Goal: Task Accomplishment & Management: Manage account settings

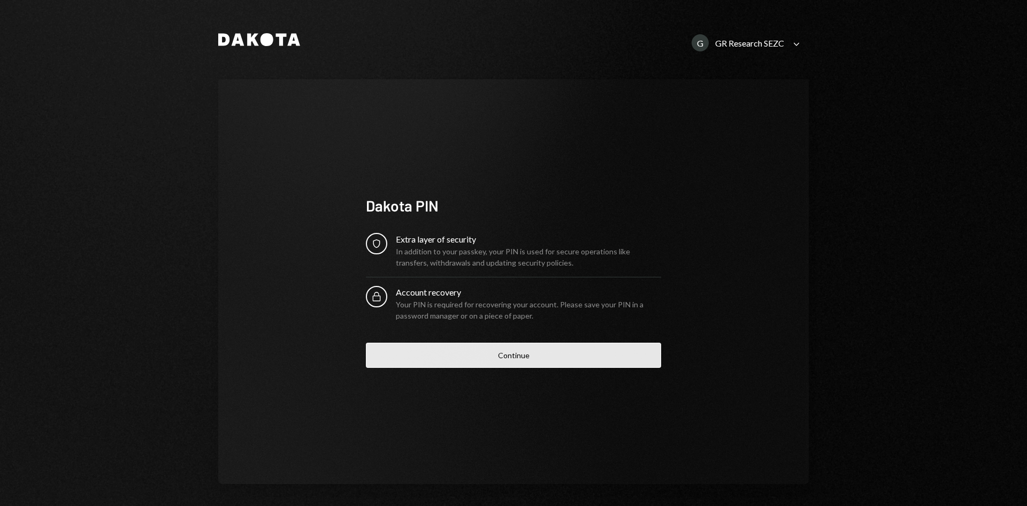
click at [532, 362] on button "Continue" at bounding box center [513, 354] width 295 height 25
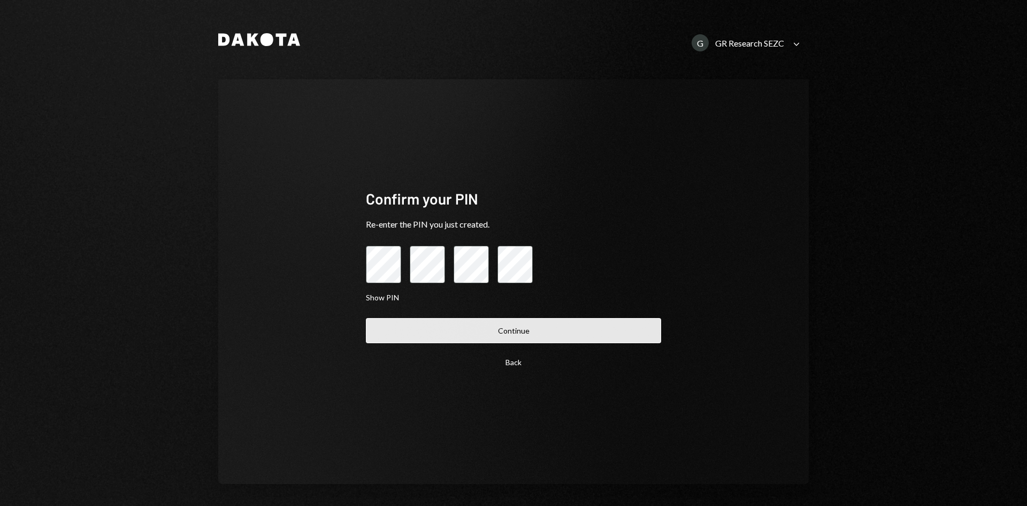
click at [552, 325] on button "Continue" at bounding box center [513, 330] width 295 height 25
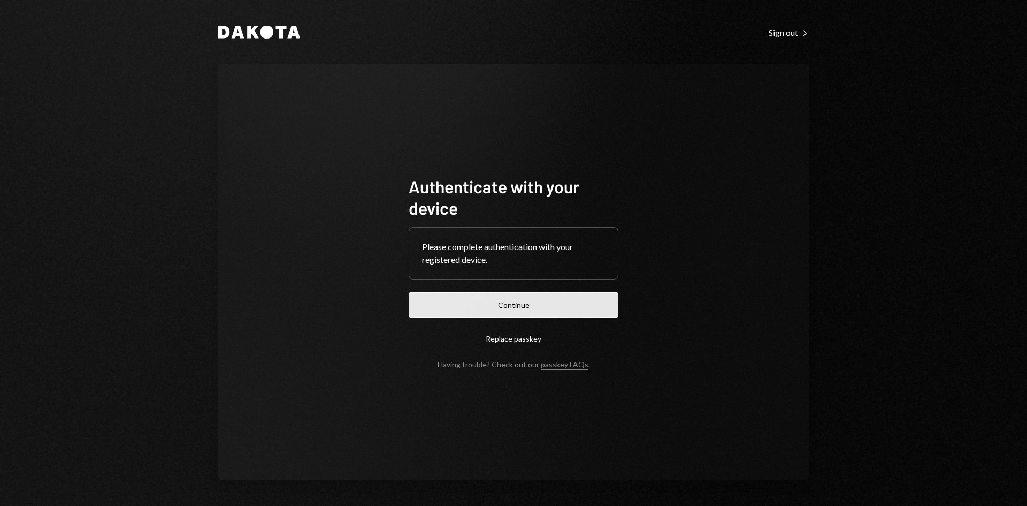
click at [510, 305] on button "Continue" at bounding box center [514, 304] width 210 height 25
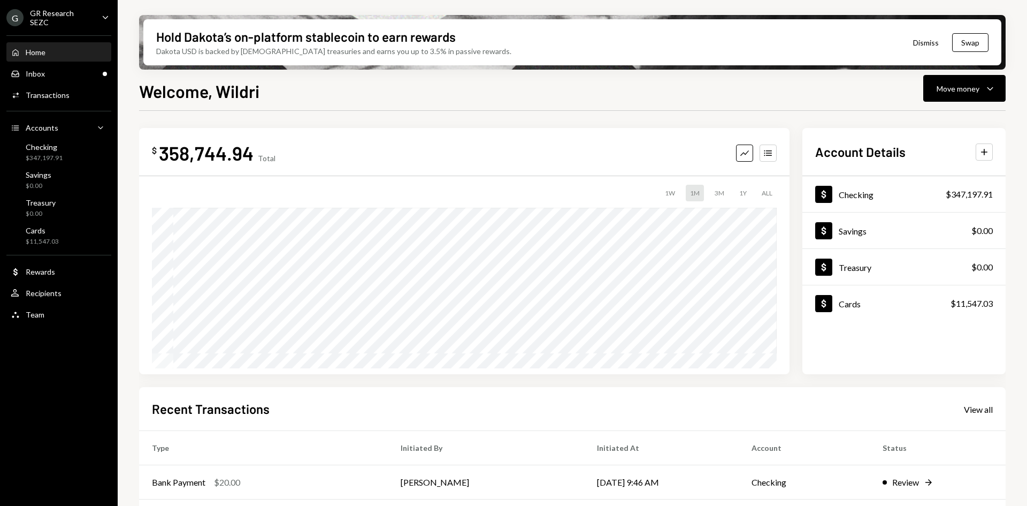
click at [109, 17] on icon "Caret Down" at bounding box center [106, 17] width 12 height 12
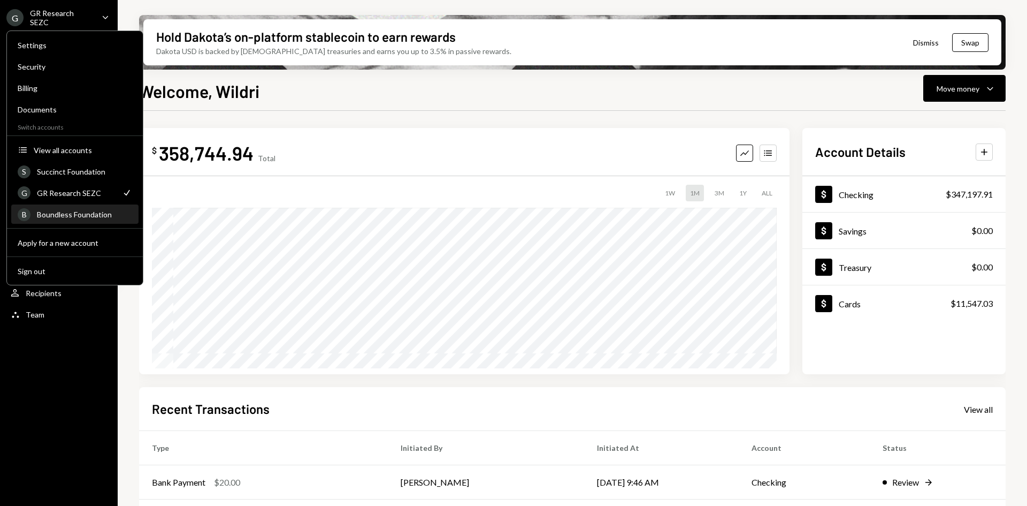
click at [97, 212] on div "Boundless Foundation" at bounding box center [84, 214] width 95 height 9
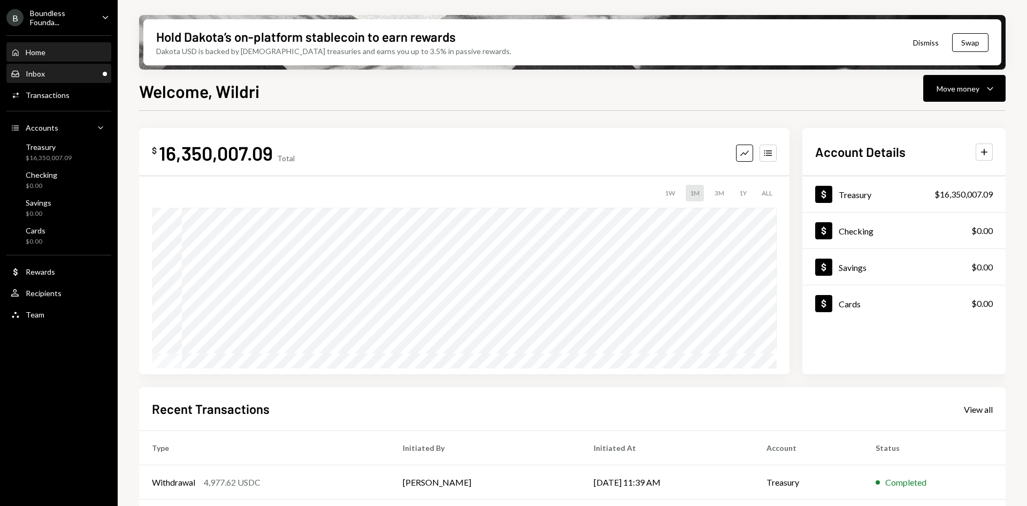
click at [83, 74] on div "Inbox Inbox" at bounding box center [59, 74] width 96 height 10
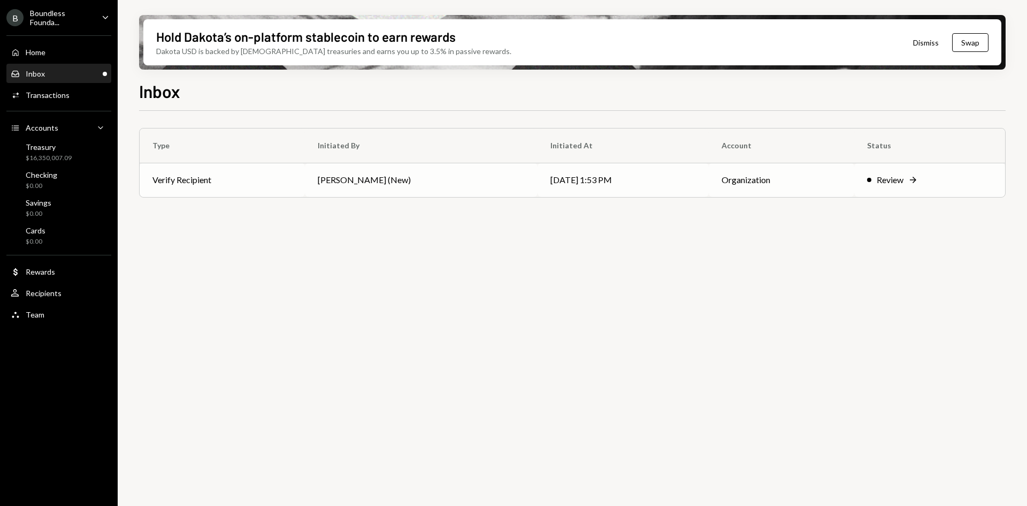
click at [435, 181] on td "Joab Matthews (New)" at bounding box center [421, 180] width 233 height 34
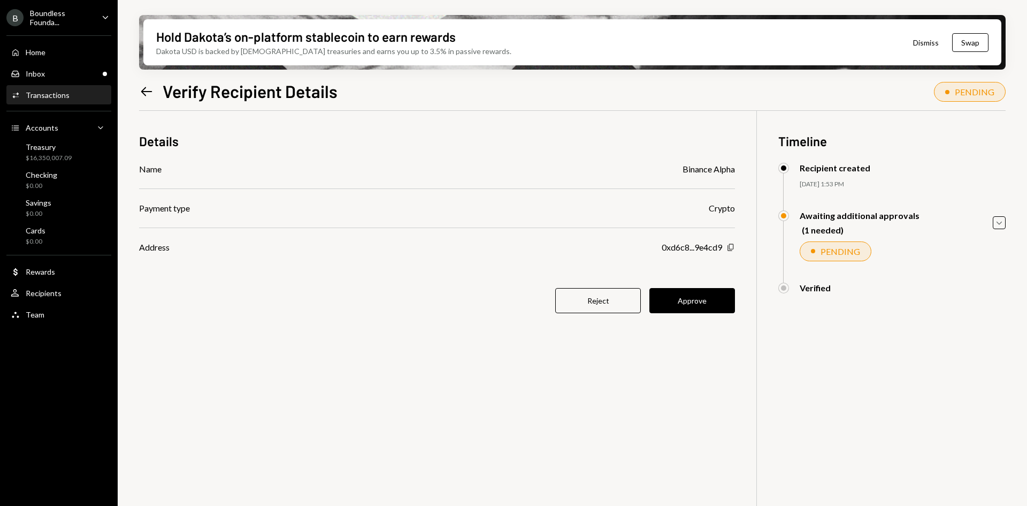
click at [731, 248] on icon "Copy" at bounding box center [731, 247] width 9 height 9
click at [1002, 223] on icon "Caret Down" at bounding box center [999, 223] width 12 height 12
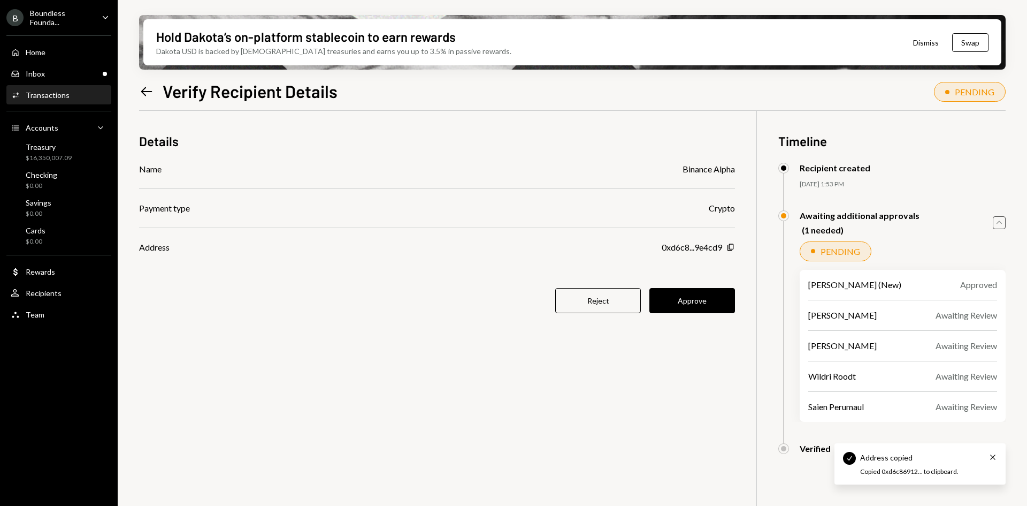
click at [1002, 223] on icon "Caret Up" at bounding box center [999, 223] width 12 height 12
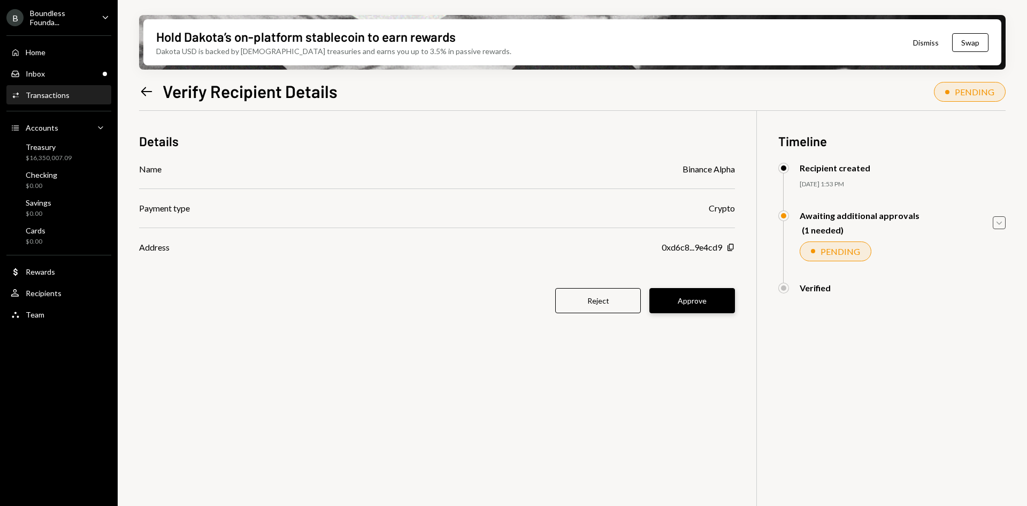
click at [712, 296] on button "Approve" at bounding box center [692, 300] width 86 height 25
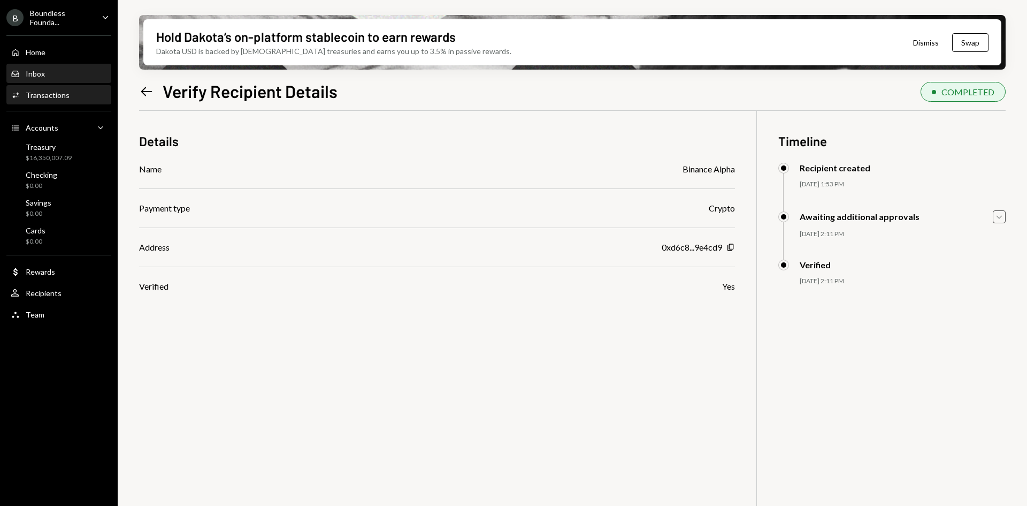
click at [55, 77] on div "Inbox Inbox" at bounding box center [59, 74] width 96 height 10
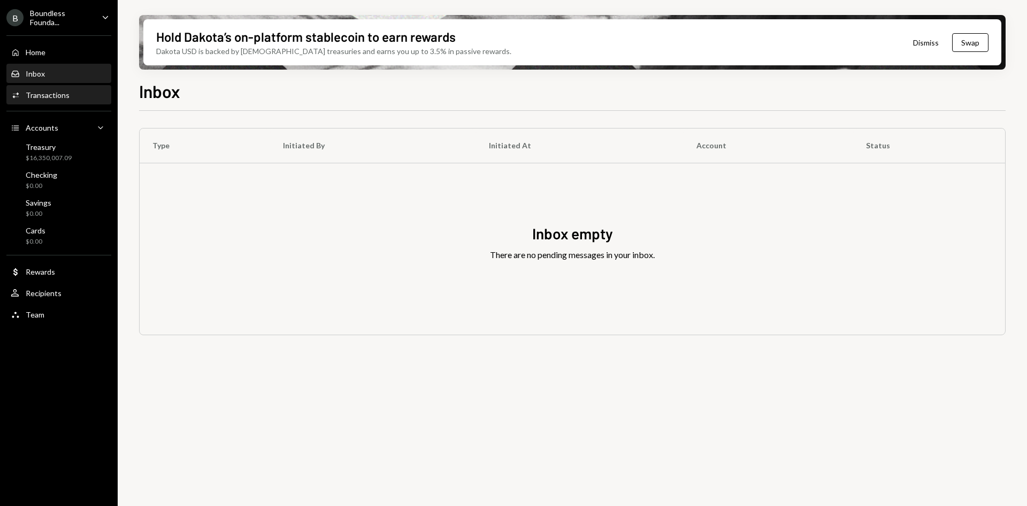
click at [56, 103] on div "Activities Transactions" at bounding box center [59, 95] width 96 height 18
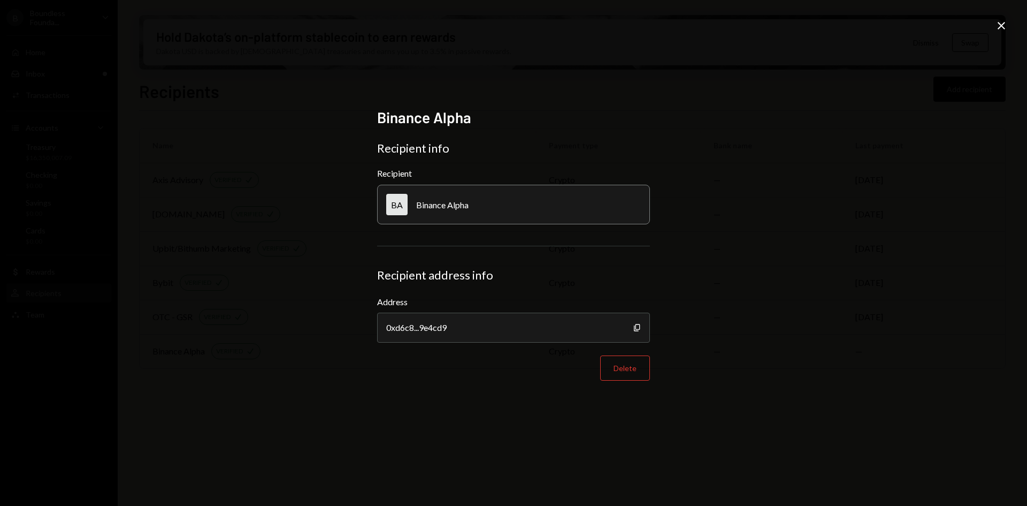
drag, startPoint x: 996, startPoint y: 27, endPoint x: 976, endPoint y: 28, distance: 19.8
click at [996, 27] on icon "Close" at bounding box center [1001, 25] width 13 height 13
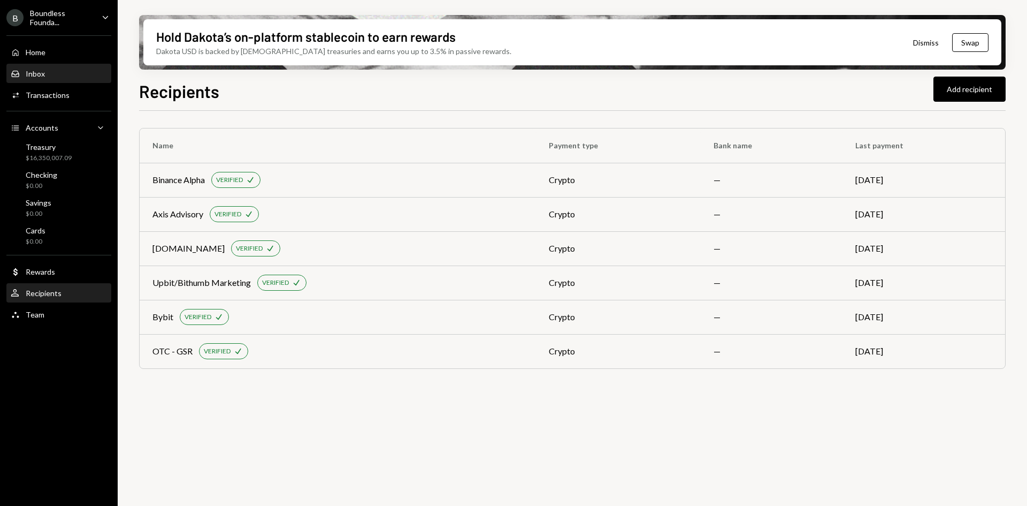
click at [56, 80] on div "Inbox Inbox" at bounding box center [59, 74] width 96 height 18
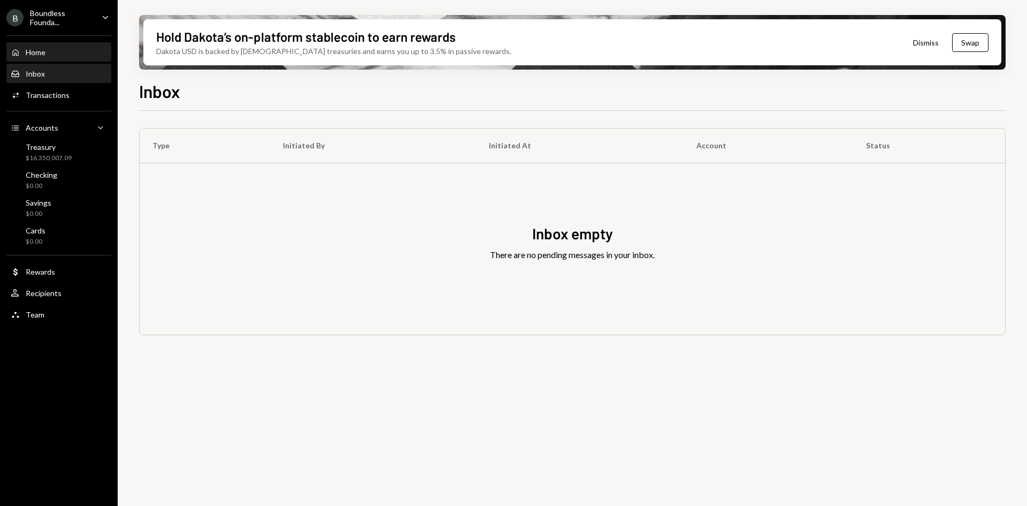
click at [61, 56] on div "Home Home" at bounding box center [59, 53] width 96 height 10
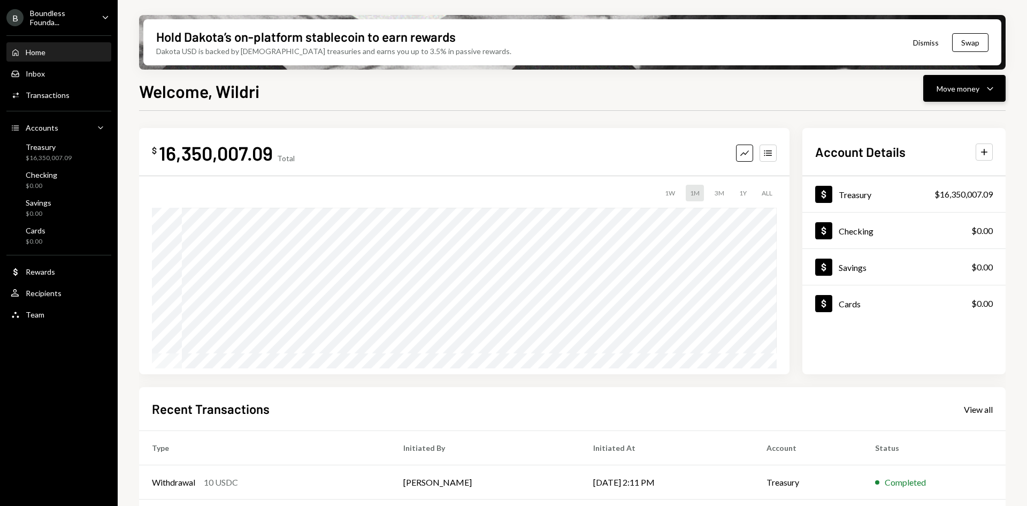
click at [1004, 93] on button "Move money Caret Down" at bounding box center [964, 88] width 82 height 27
click at [941, 125] on div "Send" at bounding box center [956, 120] width 78 height 11
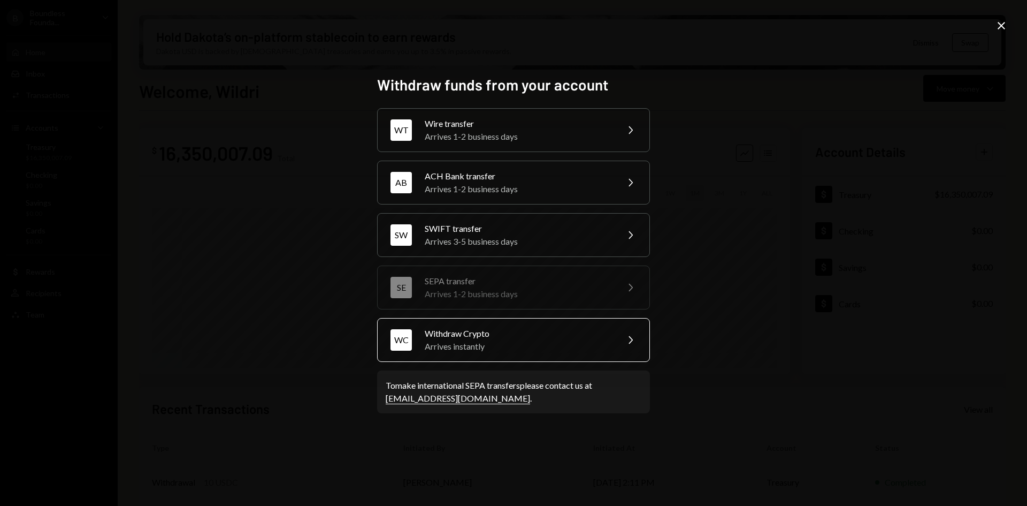
click at [480, 334] on div "Withdraw Crypto" at bounding box center [518, 333] width 186 height 13
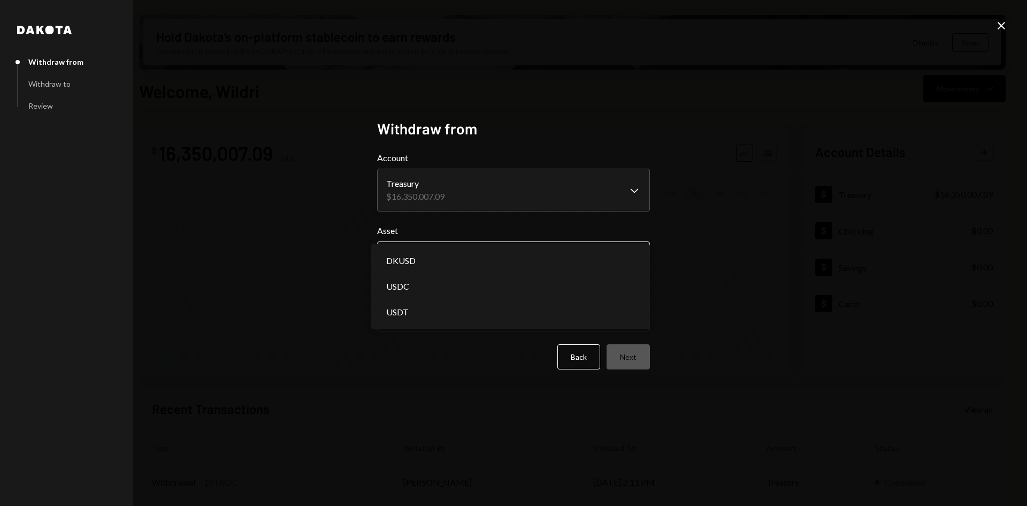
click at [469, 259] on body "B Boundless Founda... Caret Down Home Home Inbox Inbox Activities Transactions …" at bounding box center [513, 253] width 1027 height 506
select select "****"
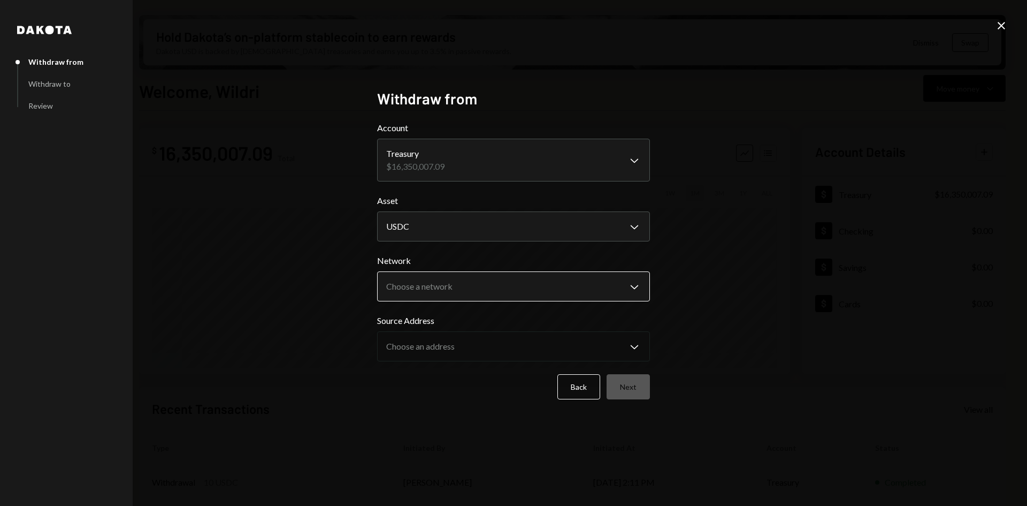
click at [485, 288] on body "B Boundless Founda... Caret Down Home Home Inbox Inbox Activities Transactions …" at bounding box center [513, 253] width 1027 height 506
click at [519, 175] on body "B Boundless Founda... Caret Down Home Home Inbox Inbox Activities Transactions …" at bounding box center [513, 253] width 1027 height 506
click at [1002, 24] on icon "Close" at bounding box center [1001, 25] width 13 height 13
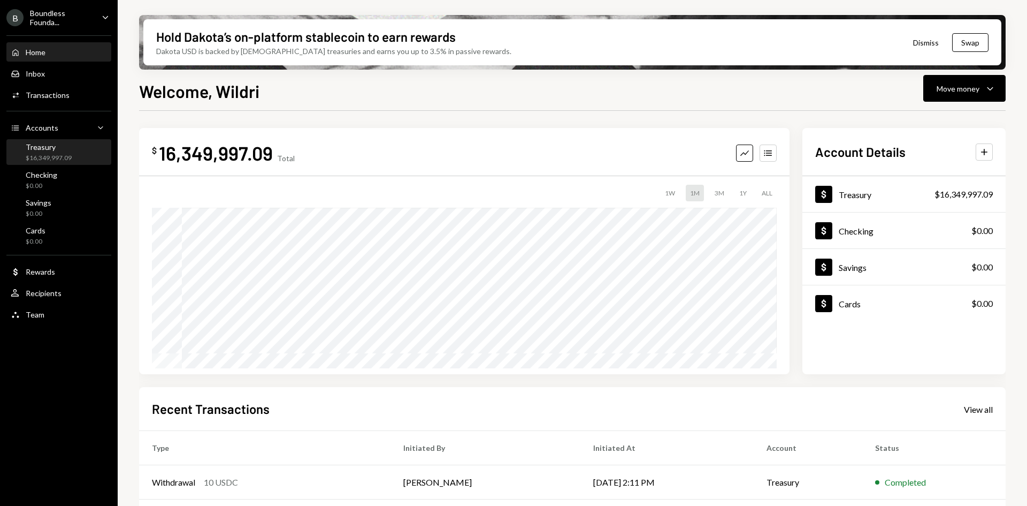
click at [67, 142] on div "Treasury" at bounding box center [49, 146] width 46 height 9
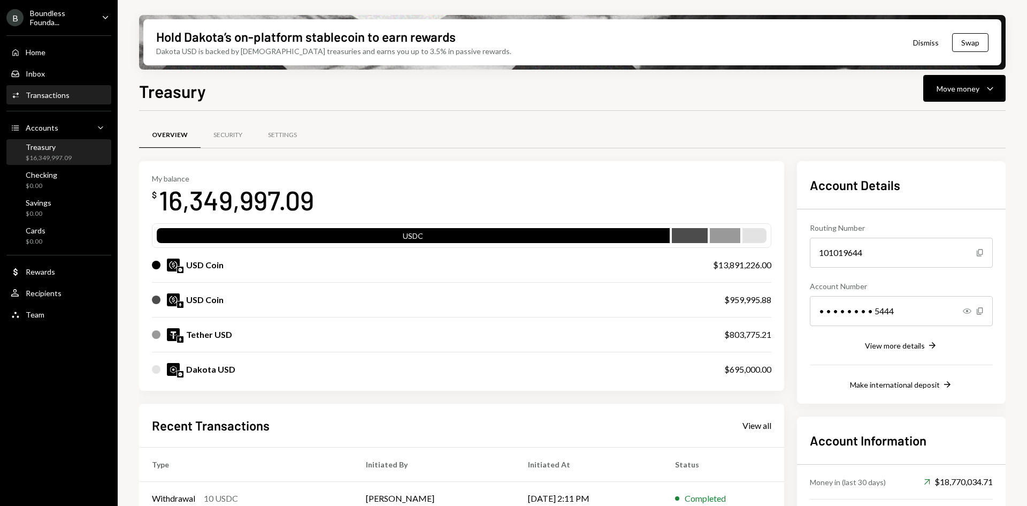
click at [58, 91] on div "Transactions" at bounding box center [48, 94] width 44 height 9
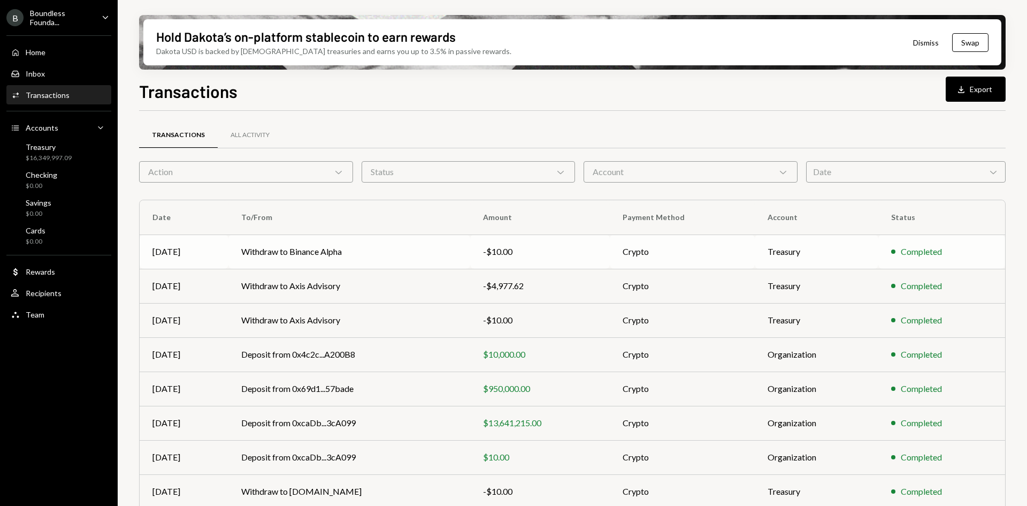
click at [383, 251] on td "Withdraw to Binance Alpha" at bounding box center [349, 251] width 242 height 34
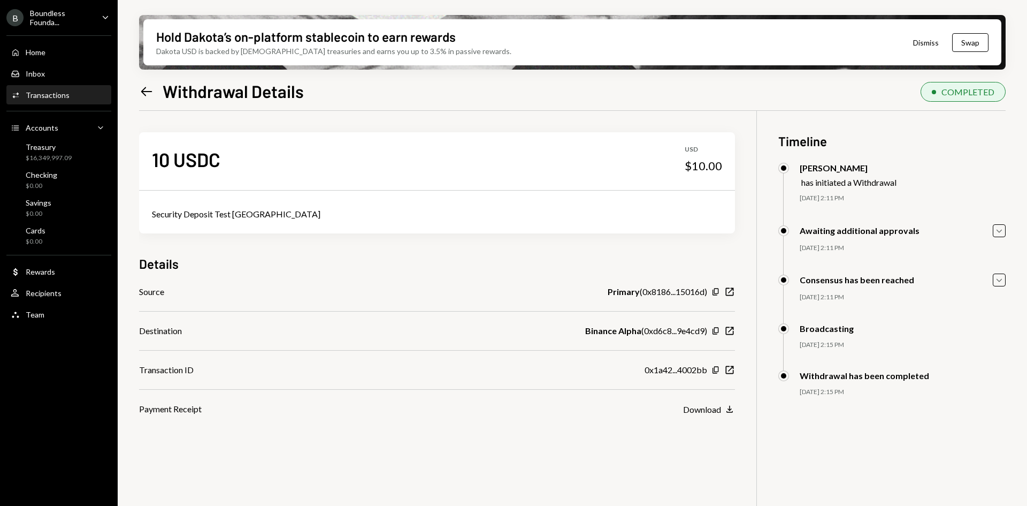
click at [1007, 224] on div "Hold Dakota’s on-platform stablecoin to earn rewards Dakota USD is backed by U.…" at bounding box center [572, 253] width 909 height 506
click at [1000, 230] on icon "Caret Down" at bounding box center [999, 231] width 12 height 12
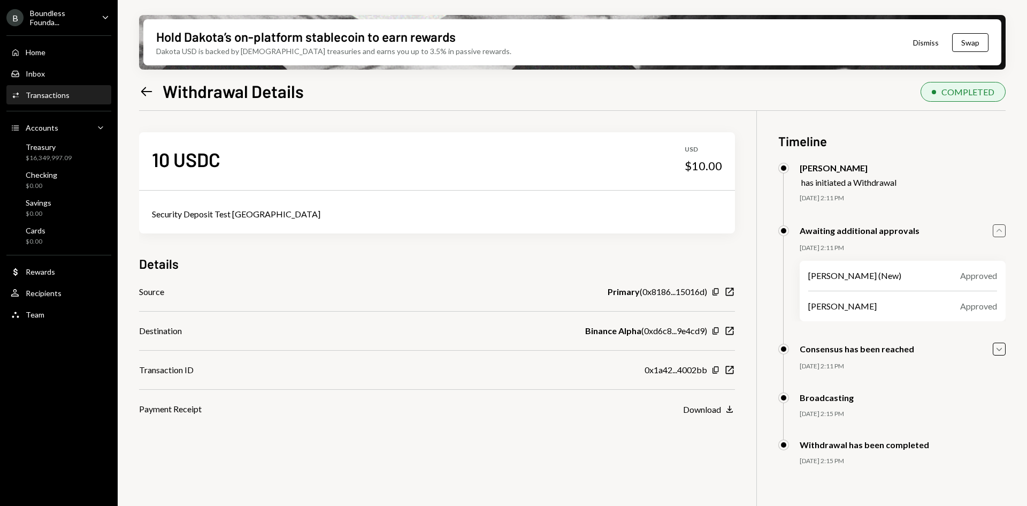
click at [1000, 230] on icon "Caret Up" at bounding box center [999, 231] width 12 height 12
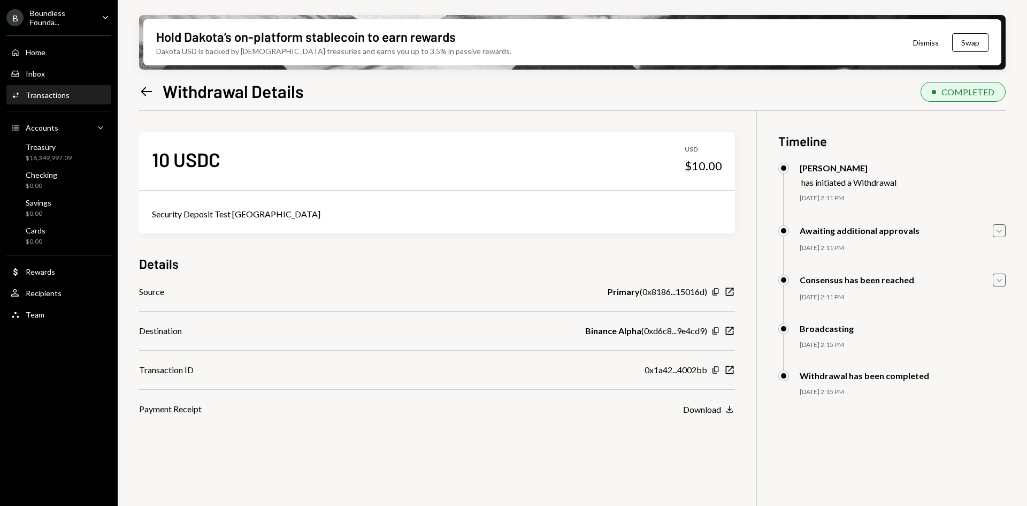
click at [1002, 274] on icon "Caret Down" at bounding box center [999, 280] width 12 height 12
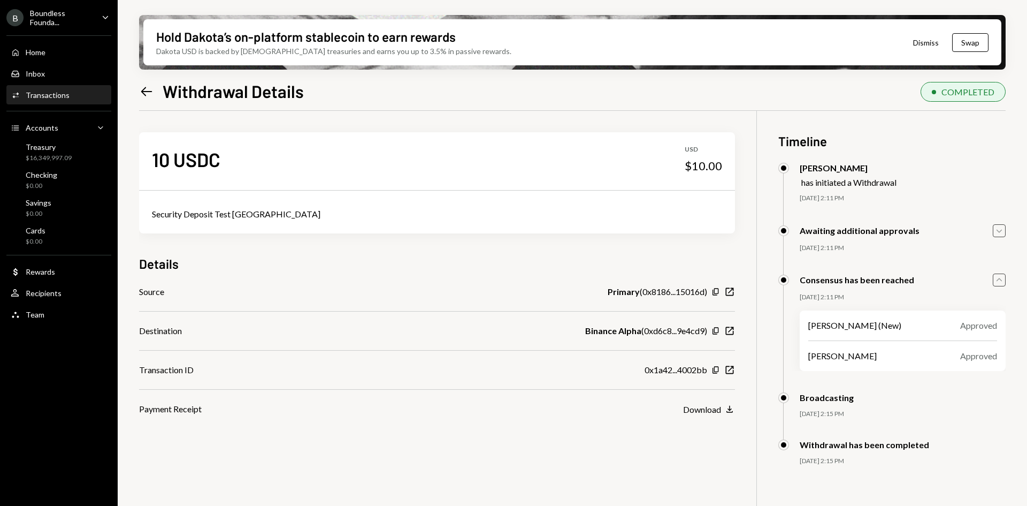
click at [1002, 274] on icon "Caret Up" at bounding box center [999, 280] width 12 height 12
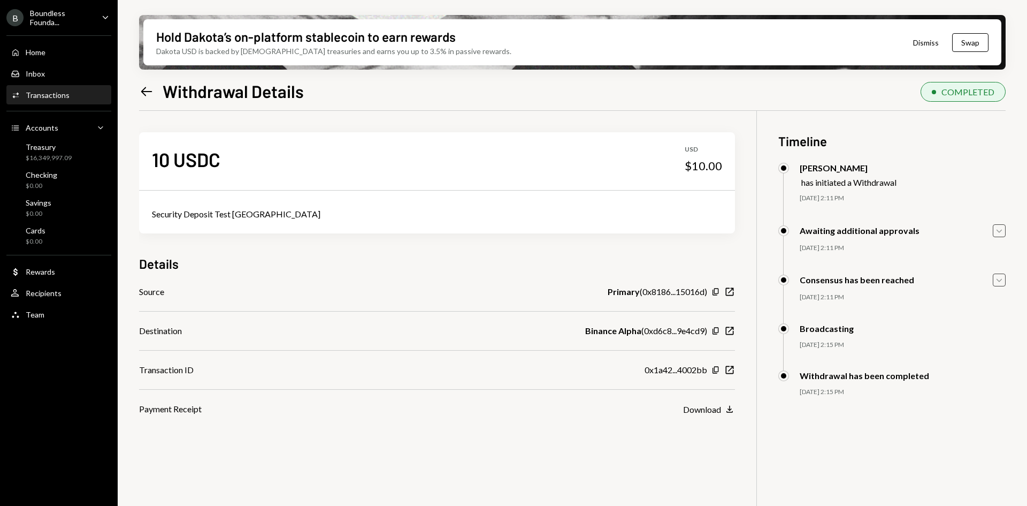
click at [1000, 230] on icon "Caret Down" at bounding box center [999, 231] width 12 height 12
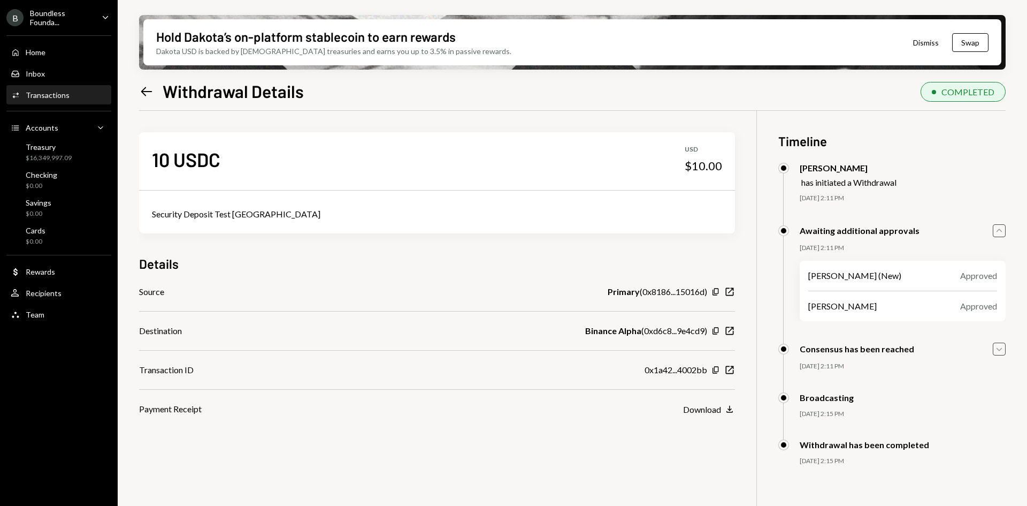
click at [1000, 230] on icon "Caret Up" at bounding box center [999, 231] width 12 height 12
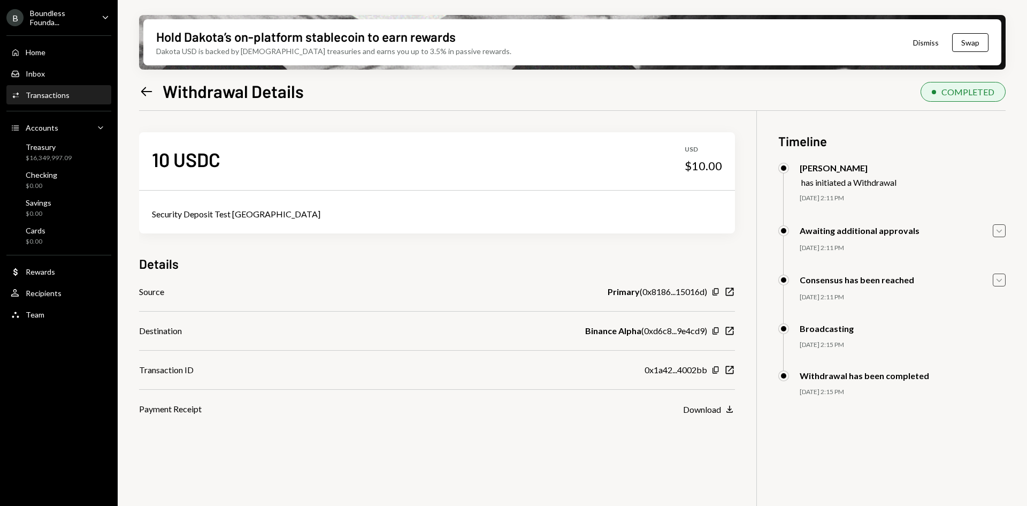
click at [1000, 230] on icon "Caret Down" at bounding box center [999, 231] width 12 height 12
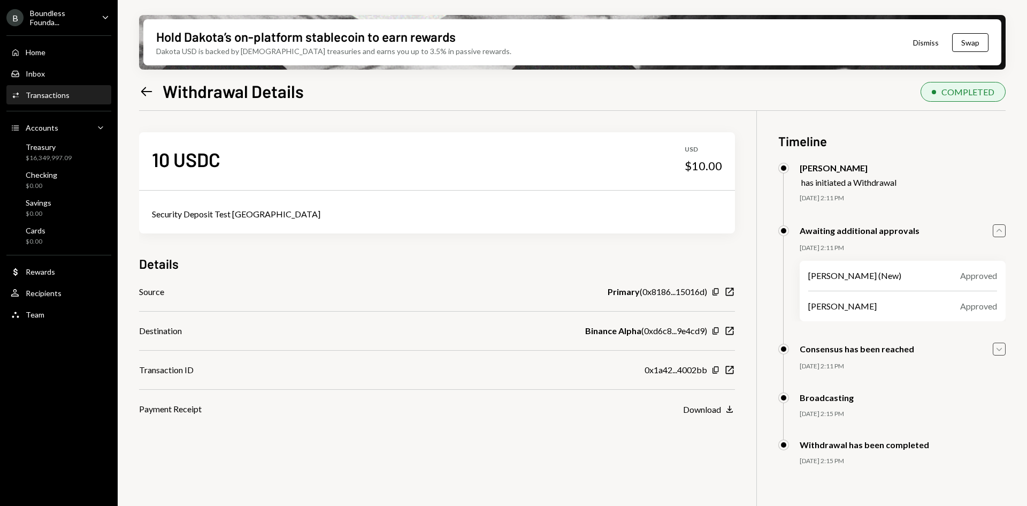
click at [1000, 230] on icon "Caret Up" at bounding box center [999, 231] width 12 height 12
